Goal: Use online tool/utility: Utilize a website feature to perform a specific function

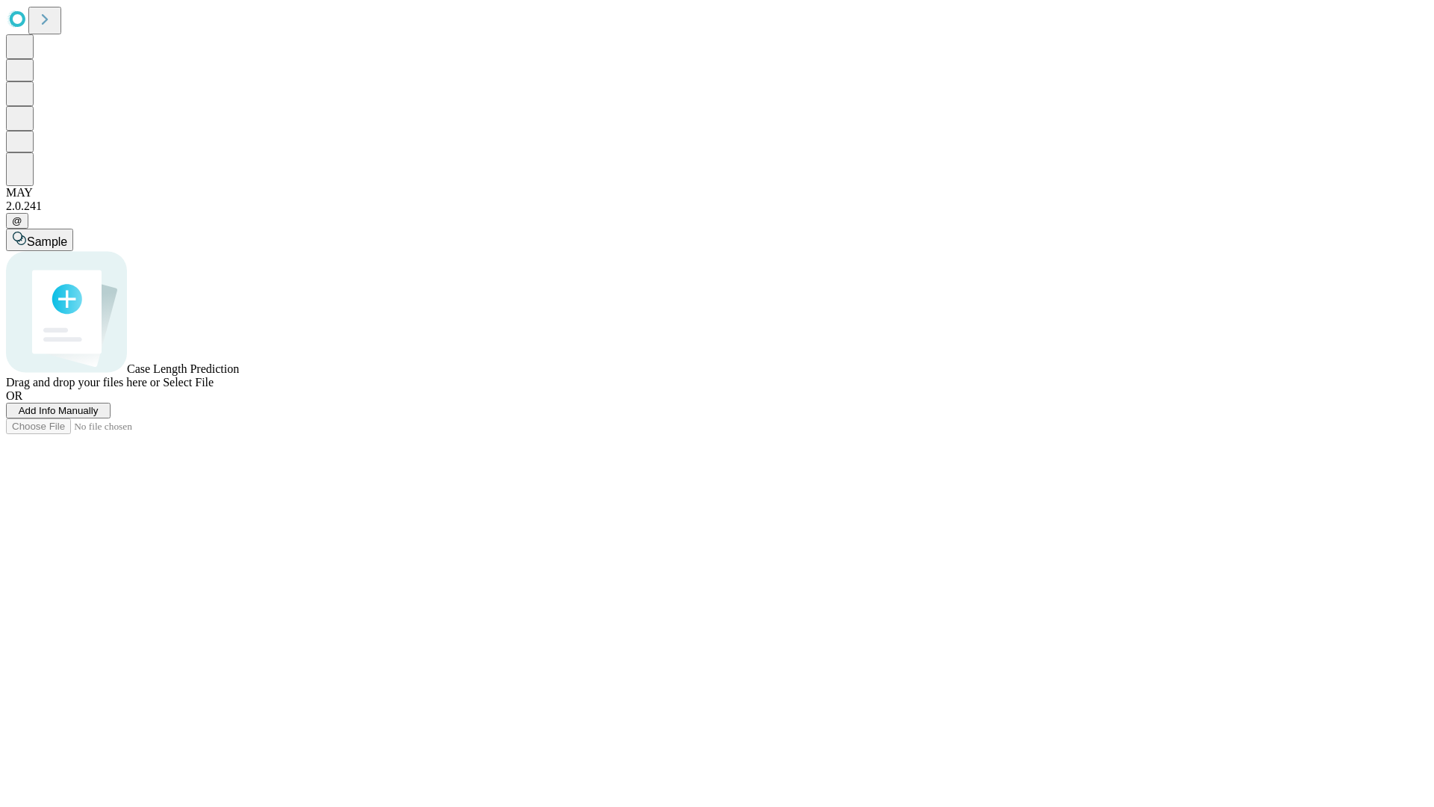
click at [214, 388] on span "Select File" at bounding box center [188, 382] width 51 height 13
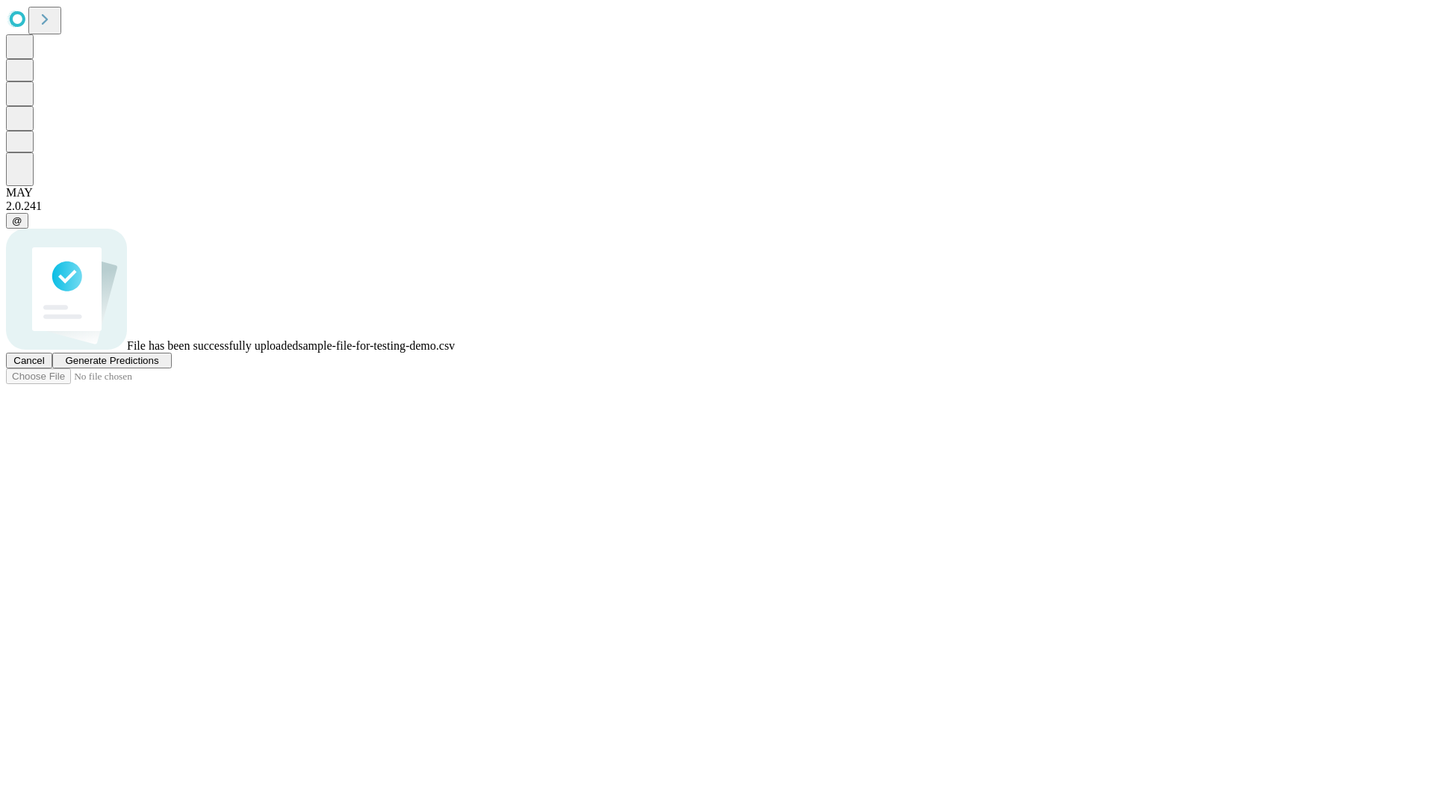
click at [158, 366] on span "Generate Predictions" at bounding box center [111, 360] width 93 height 11
